Goal: Task Accomplishment & Management: Complete application form

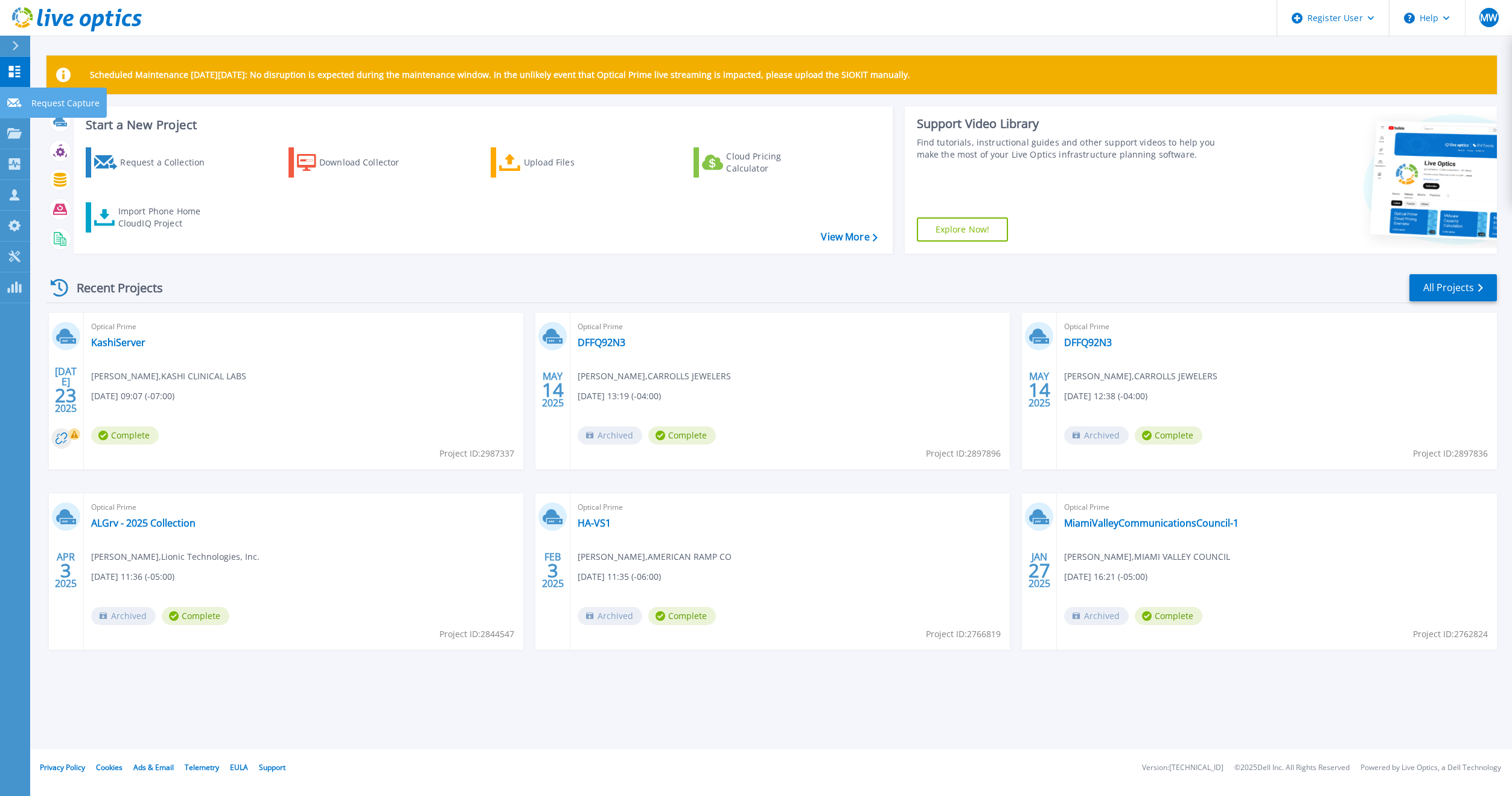
click at [30, 103] on div "Request Capture" at bounding box center [68, 103] width 78 height 30
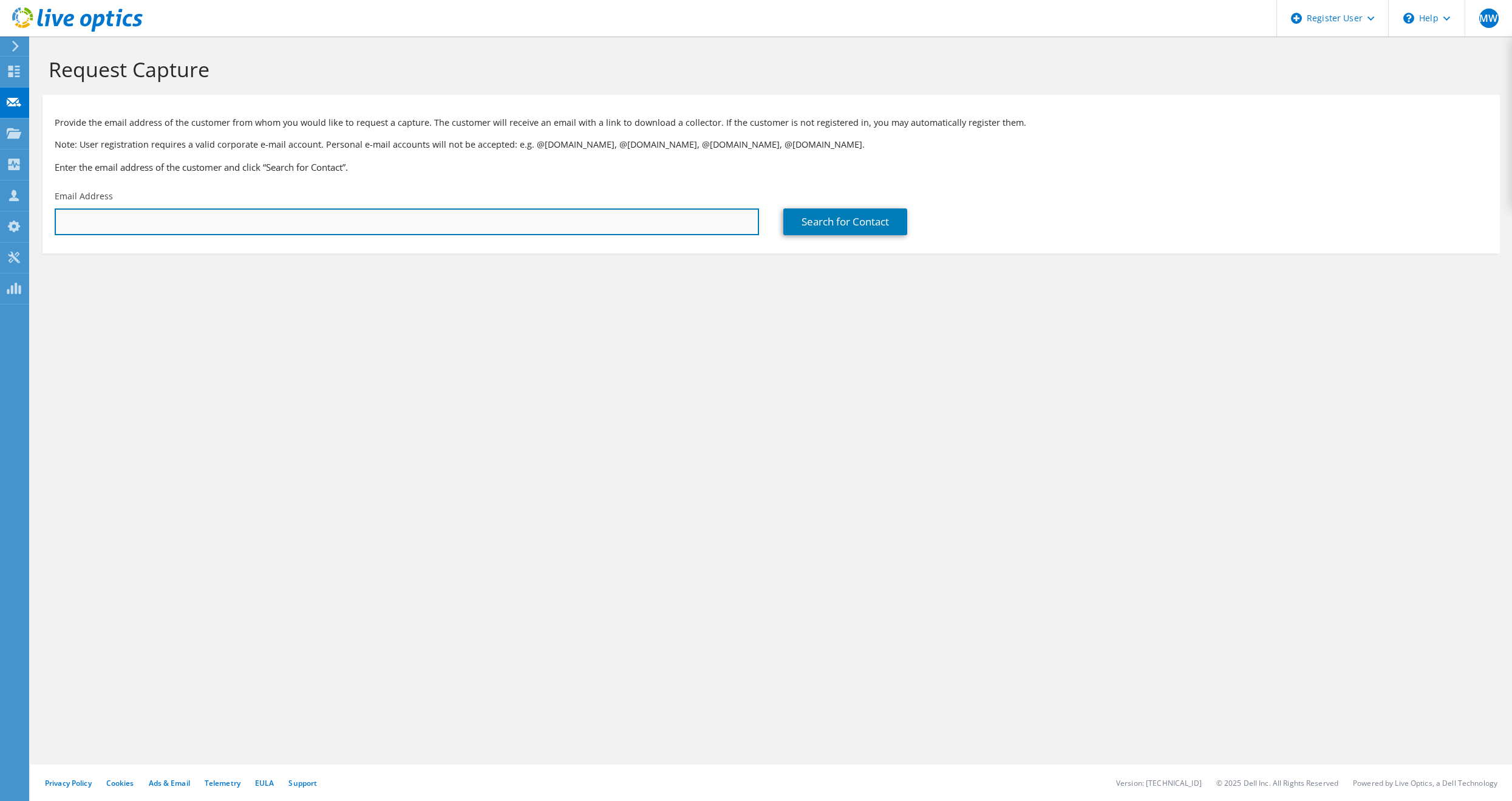
click at [160, 220] on input "text" at bounding box center [407, 222] width 704 height 27
click at [197, 231] on input "text" at bounding box center [407, 222] width 704 height 27
paste input "[EMAIL_ADDRESS][DOMAIN_NAME]"
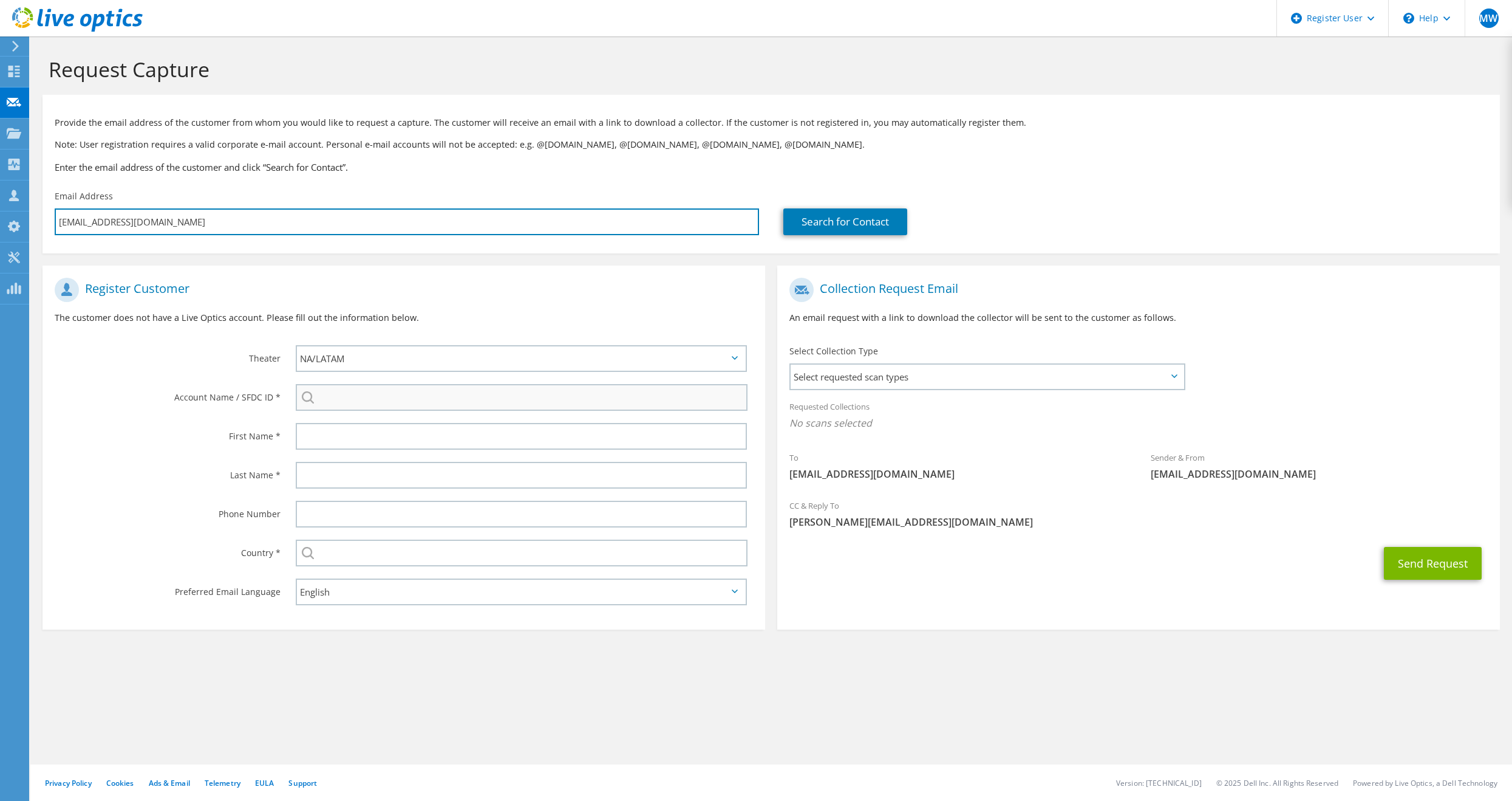
type input "[EMAIL_ADDRESS][DOMAIN_NAME]"
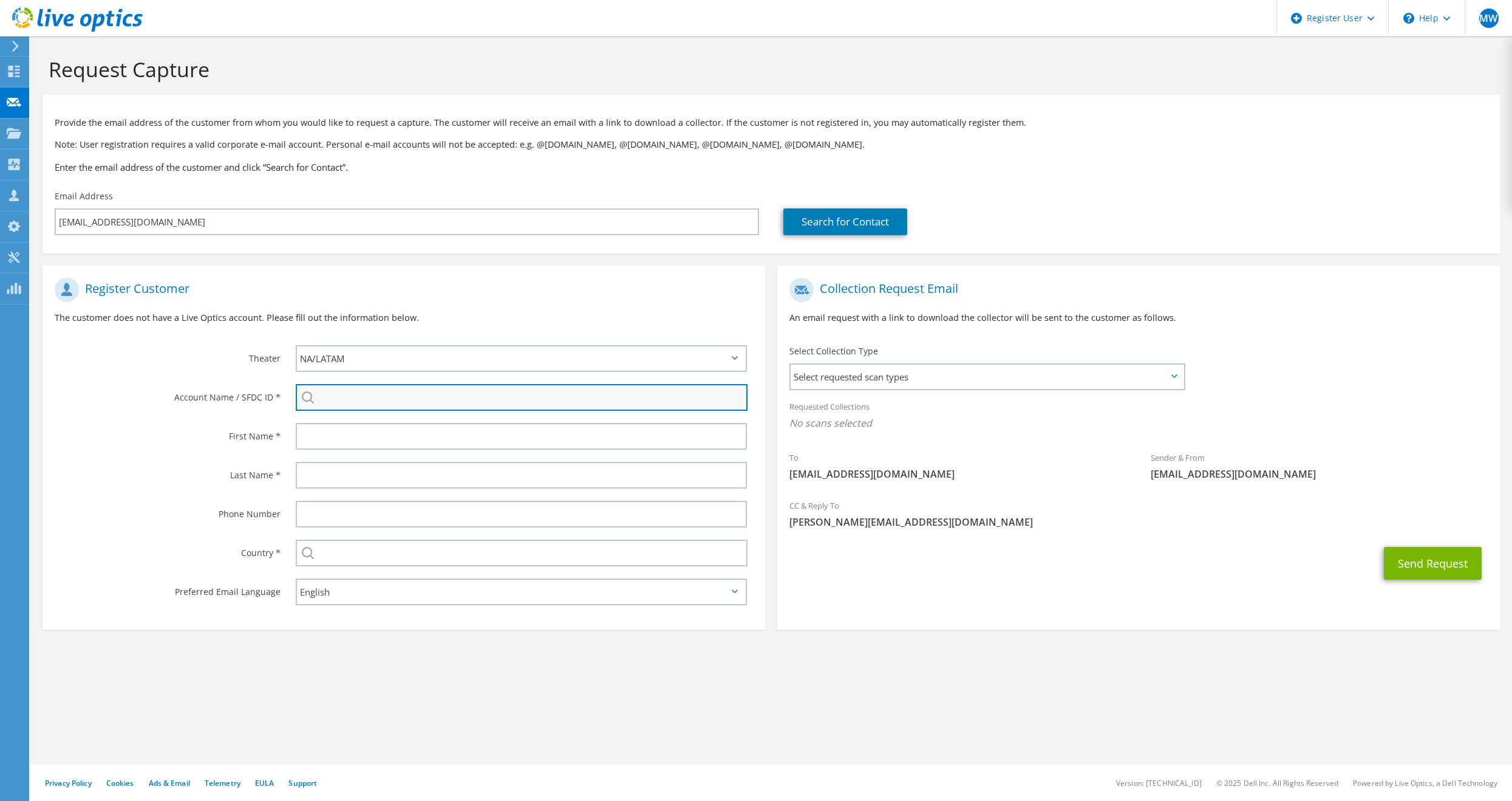
click at [359, 399] on input "search" at bounding box center [522, 397] width 452 height 27
click at [374, 400] on input "search" at bounding box center [522, 397] width 452 height 27
paste input "3606019358"
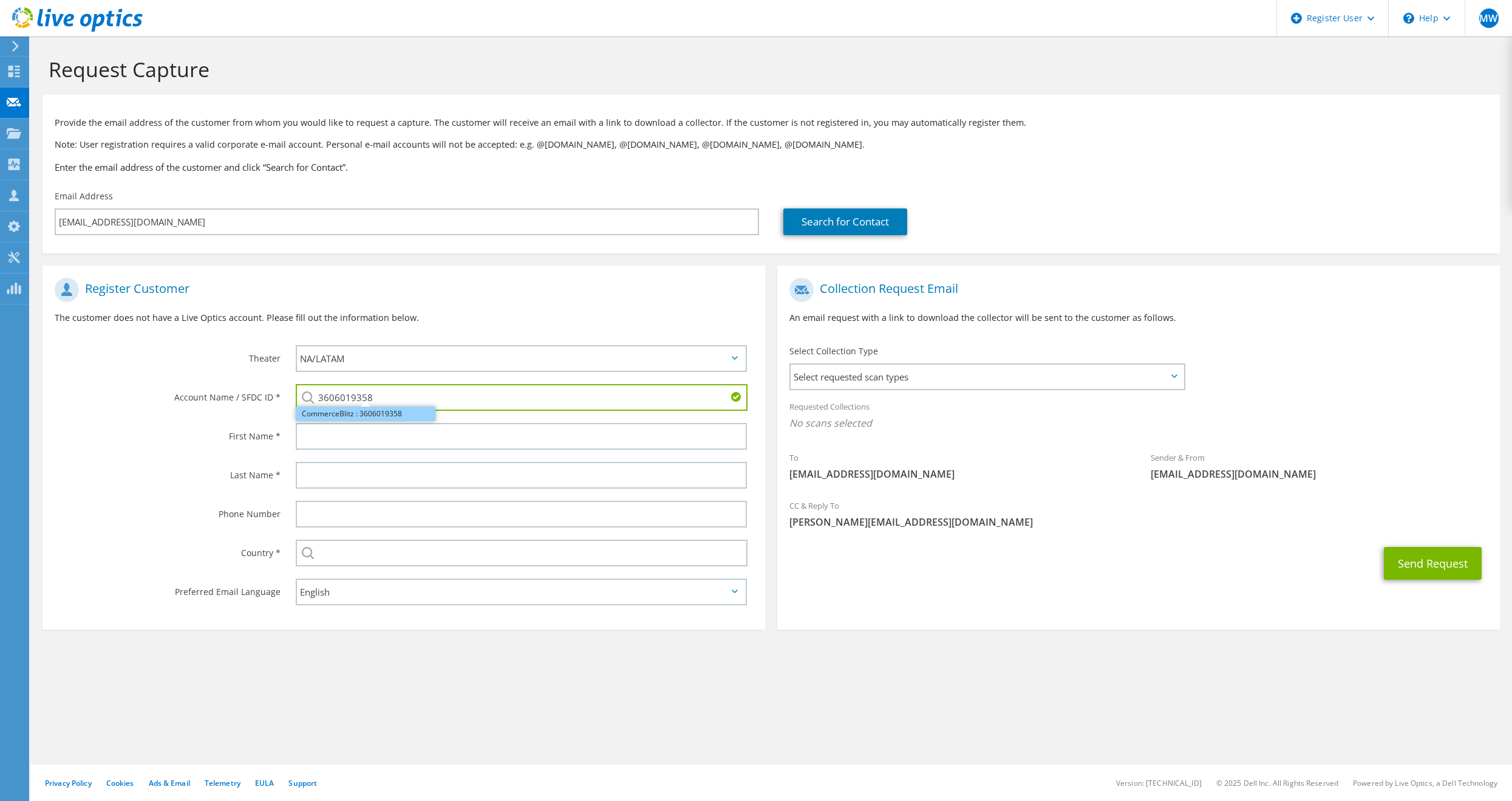
click at [396, 414] on li "CommerceBlitz : 3606019358" at bounding box center [366, 413] width 140 height 15
type input "CommerceBlitz : 3606019358"
click at [422, 442] on input "text" at bounding box center [522, 436] width 451 height 27
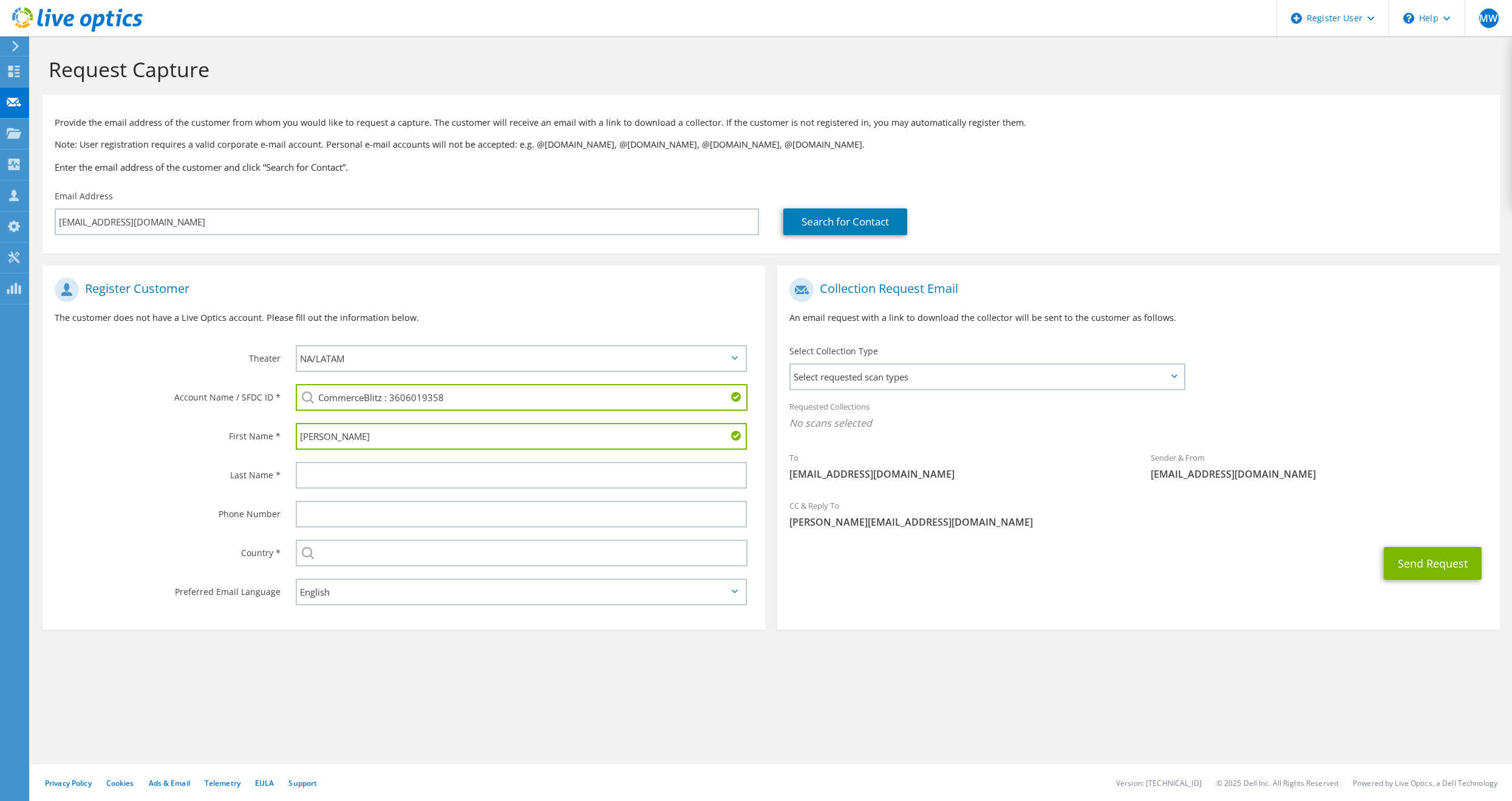
type input "[PERSON_NAME]"
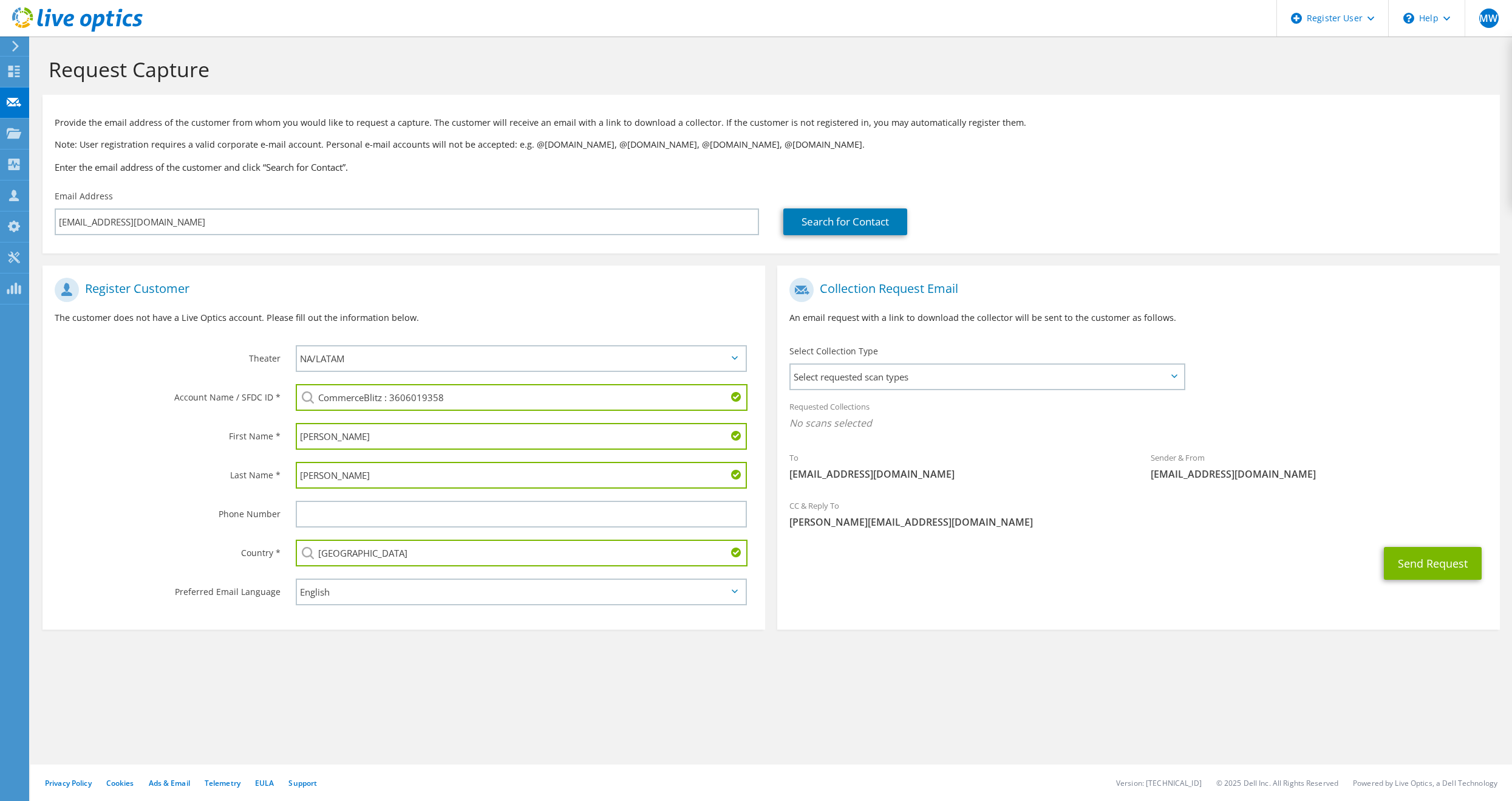
type input "[GEOGRAPHIC_DATA]"
click at [944, 586] on div "Send Request" at bounding box center [1138, 563] width 722 height 45
click at [907, 378] on span "Select requested scan types" at bounding box center [987, 377] width 394 height 24
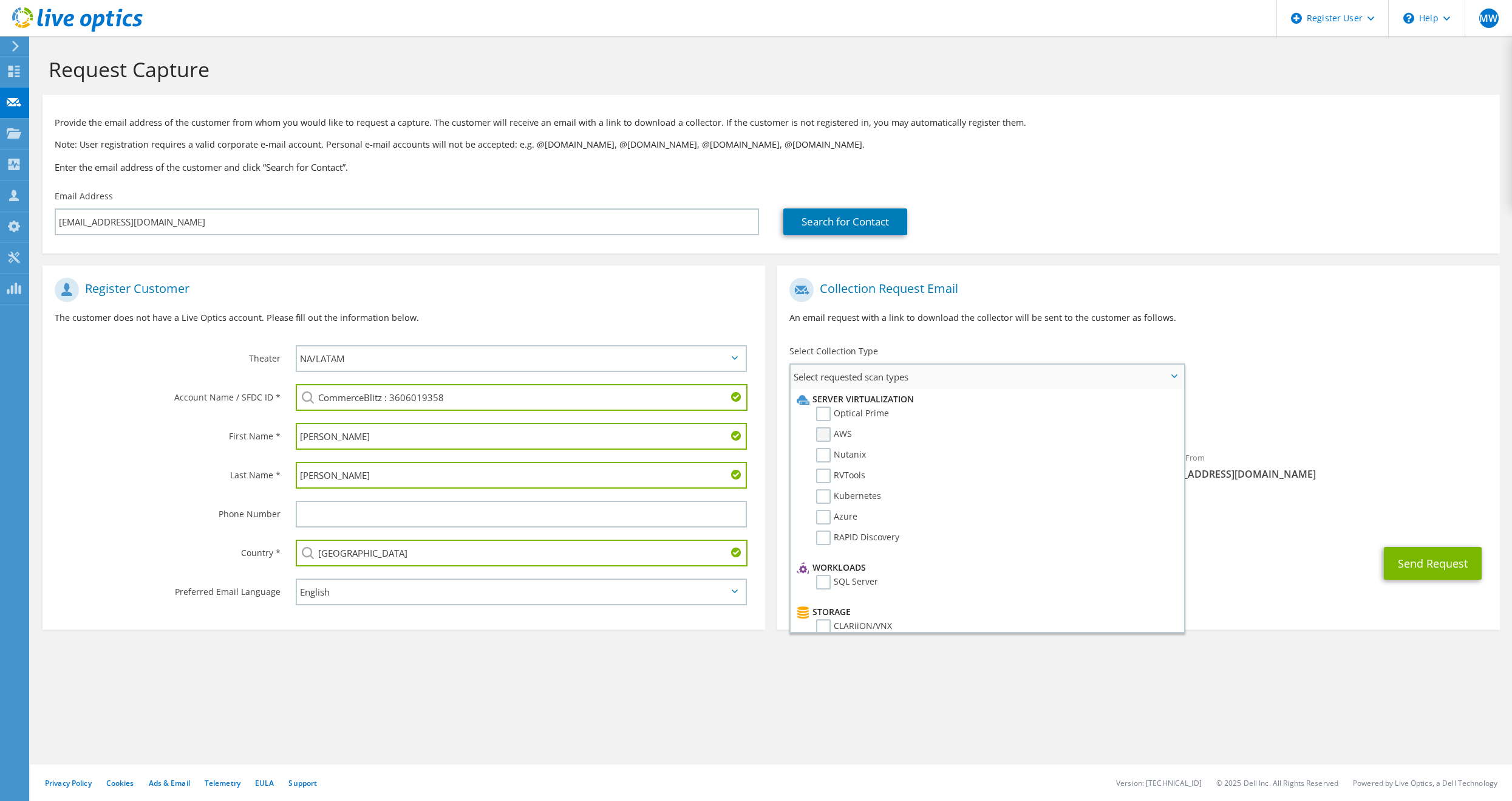
click at [823, 432] on label "AWS" at bounding box center [834, 434] width 36 height 15
click at [0, 0] on input "AWS" at bounding box center [0, 0] width 0 height 0
click at [823, 432] on label "AWS" at bounding box center [834, 434] width 36 height 15
click at [0, 0] on input "AWS" at bounding box center [0, 0] width 0 height 0
click at [823, 436] on label "AWS" at bounding box center [834, 434] width 36 height 15
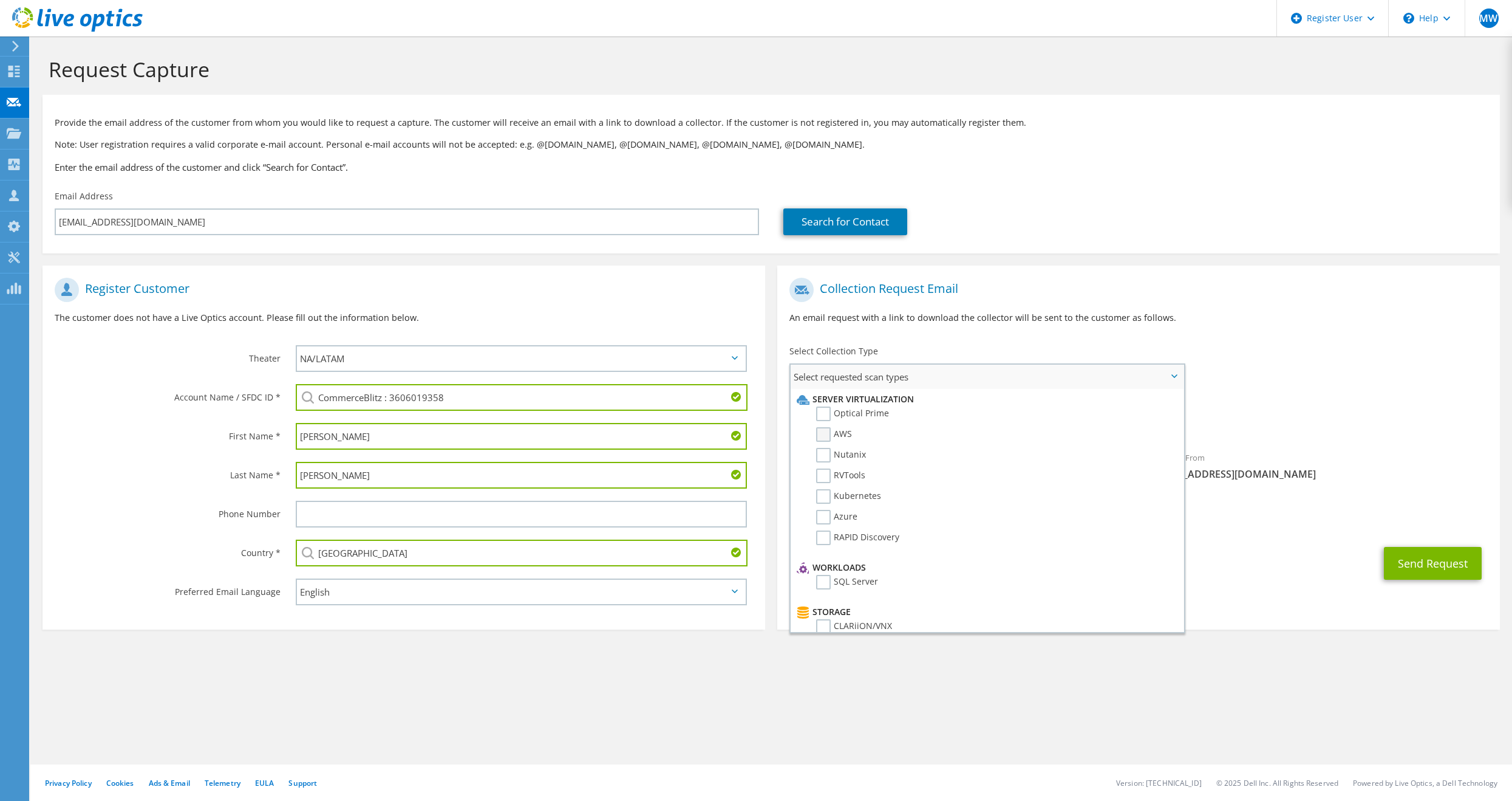
click at [0, 0] on input "AWS" at bounding box center [0, 0] width 0 height 0
click at [1331, 270] on section "Collection Request Email An email request with a link to download the collector…" at bounding box center [1138, 448] width 722 height 364
